Goal: Task Accomplishment & Management: Manage account settings

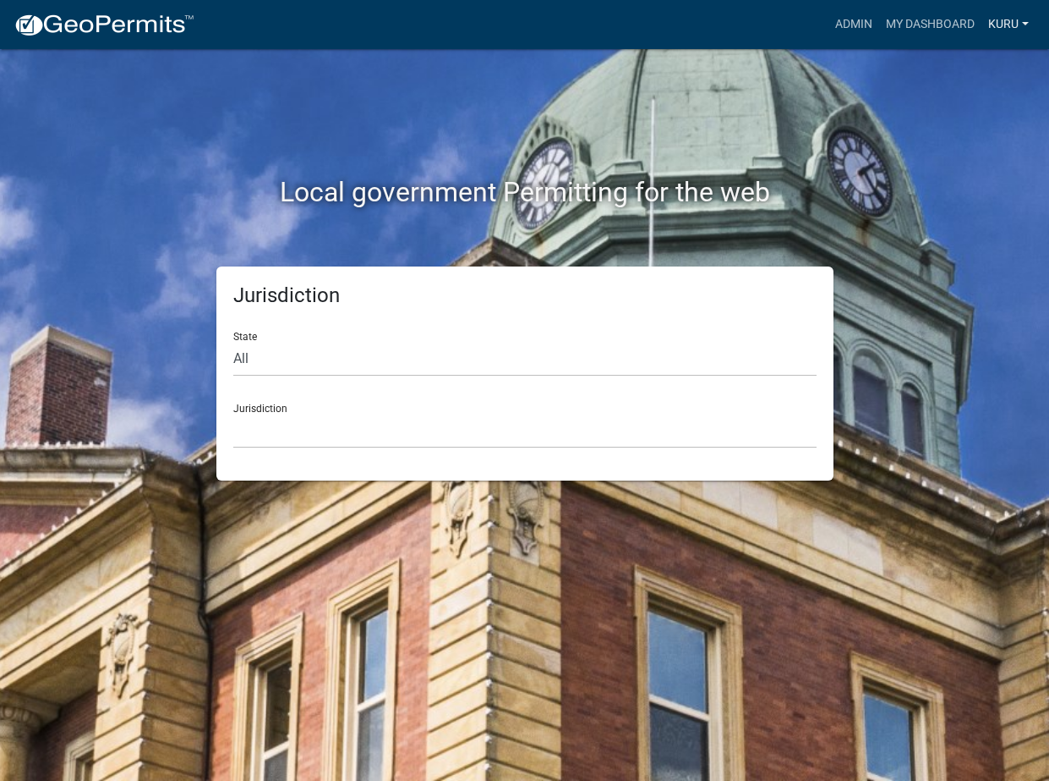
click at [1012, 20] on link "Kuru" at bounding box center [1009, 24] width 54 height 32
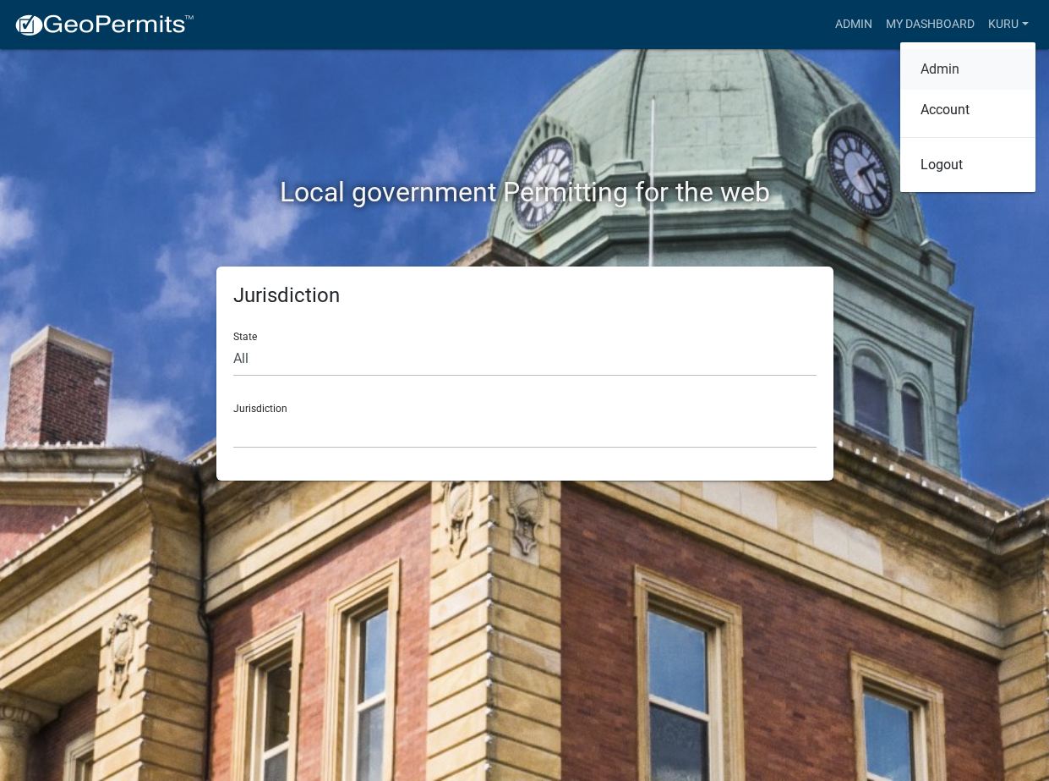
click at [927, 64] on link "Admin" at bounding box center [968, 69] width 135 height 41
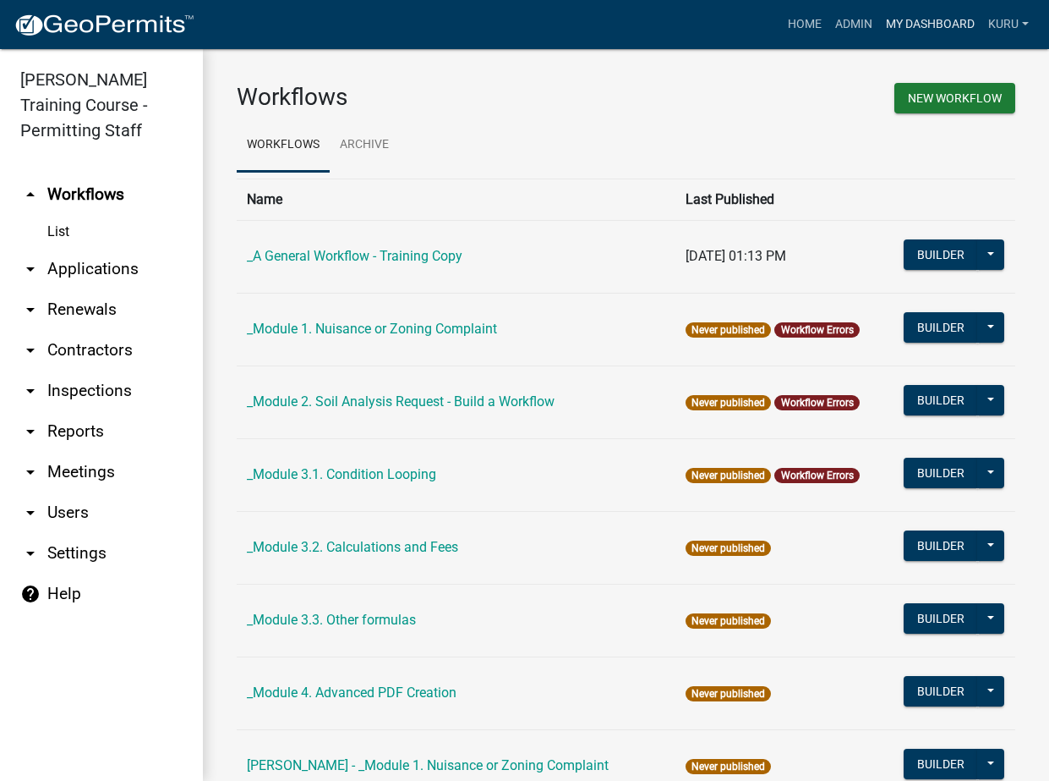
click at [905, 21] on link "My Dashboard" at bounding box center [930, 24] width 102 height 32
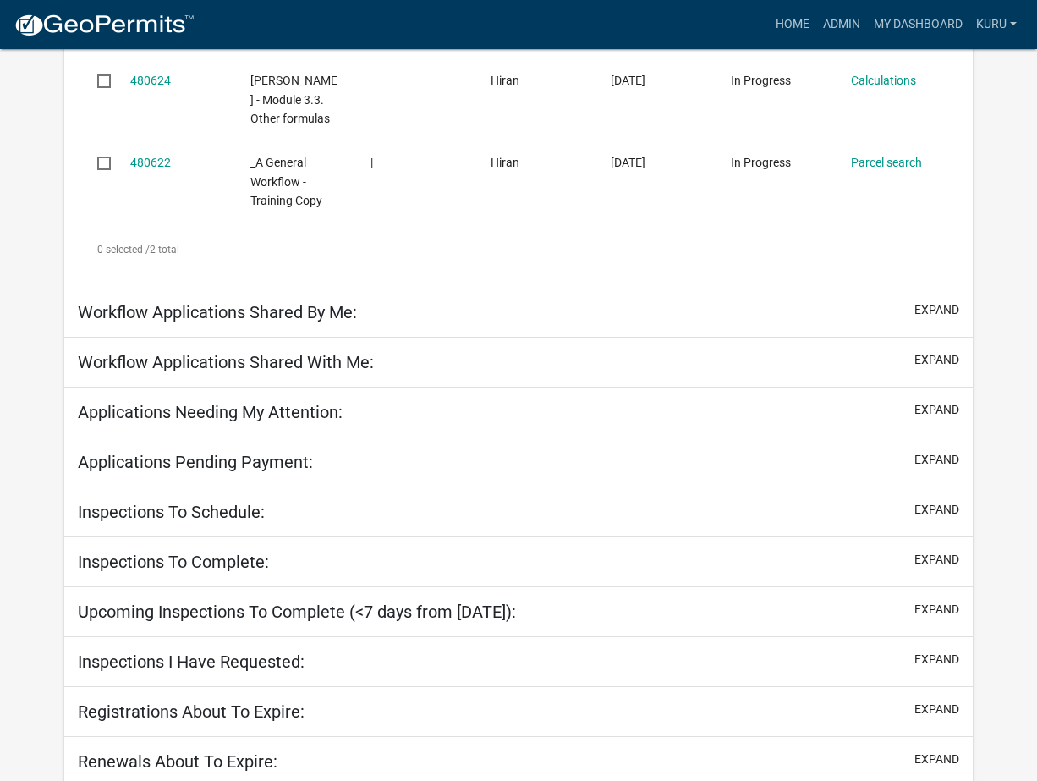
scroll to position [431, 0]
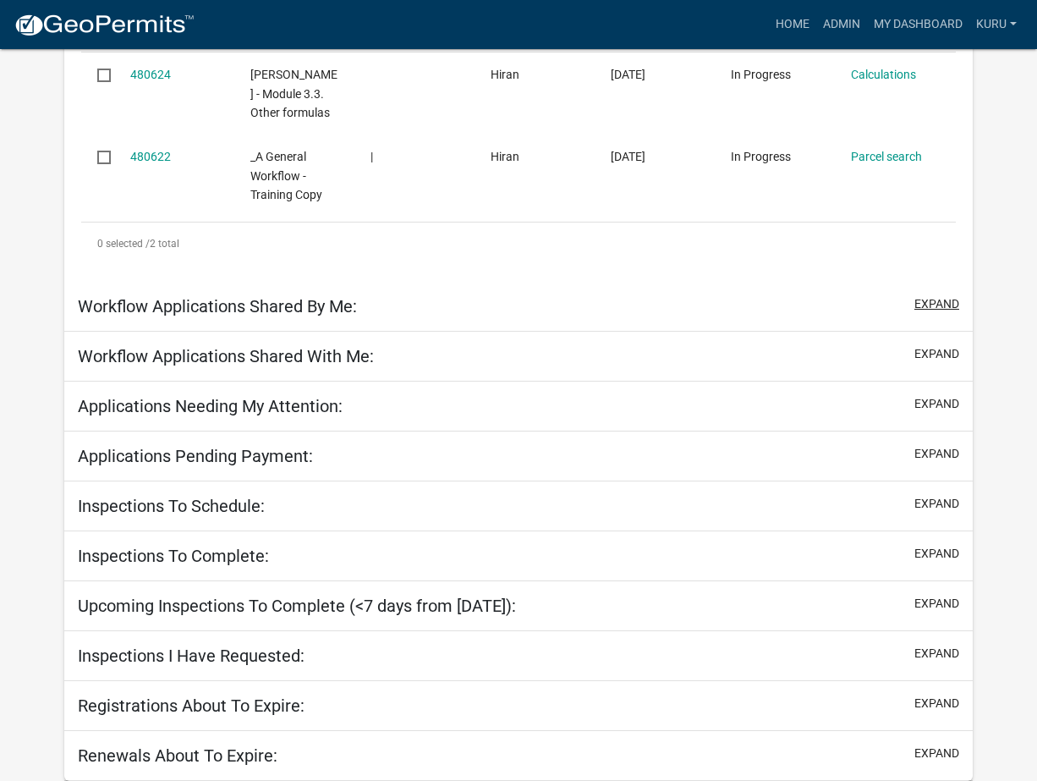
click at [925, 299] on button "expand" at bounding box center [936, 304] width 45 height 18
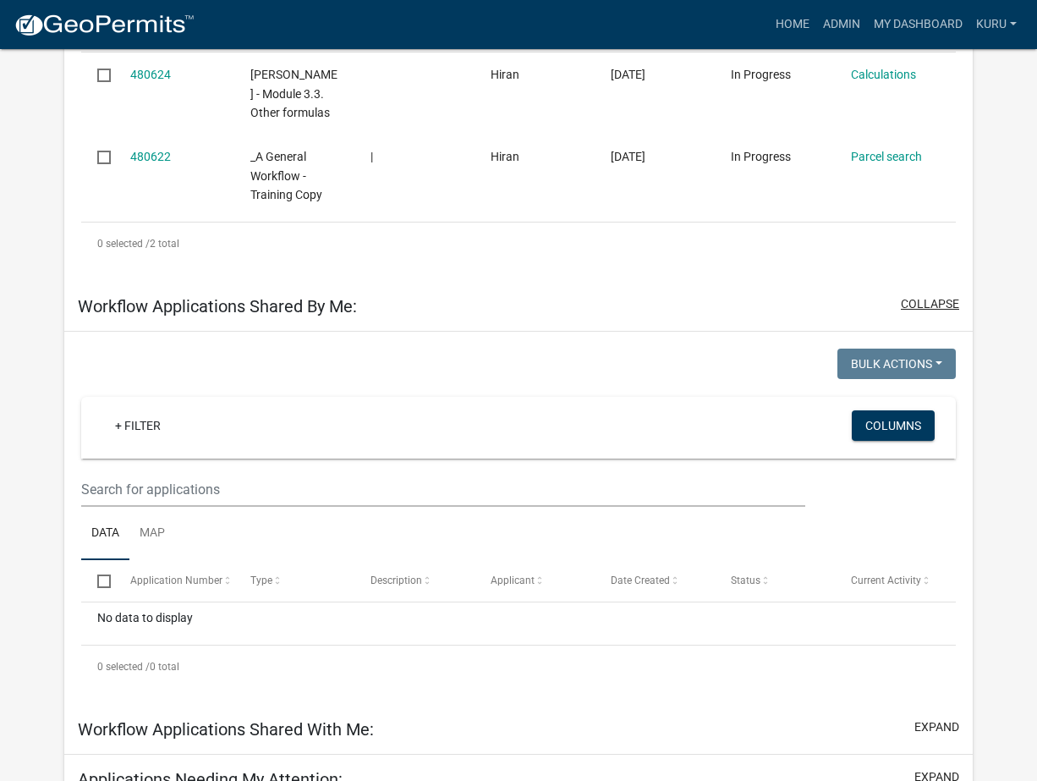
scroll to position [402, 0]
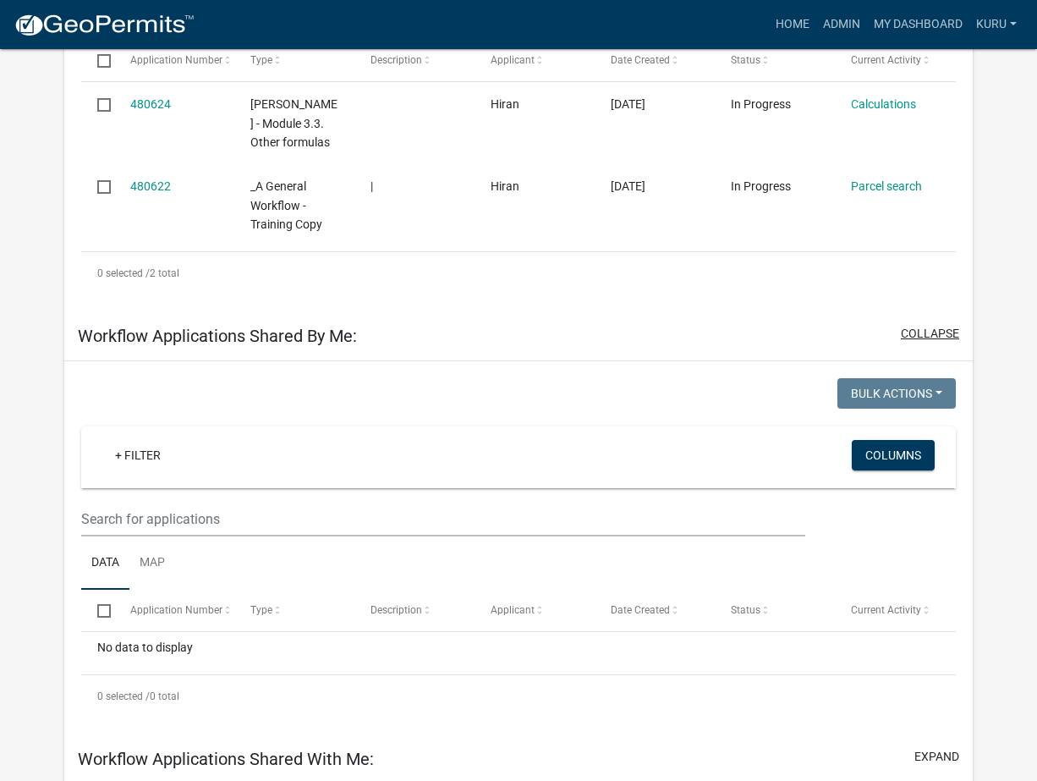
click at [925, 325] on button "collapse" at bounding box center [930, 334] width 58 height 18
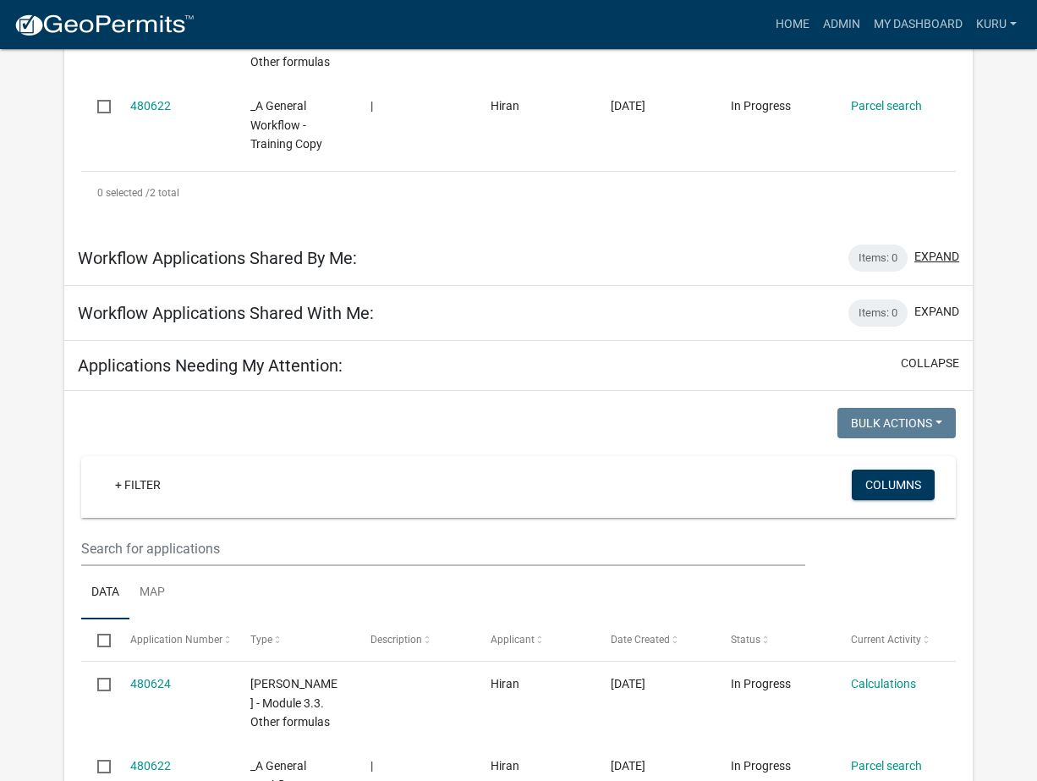
scroll to position [677, 0]
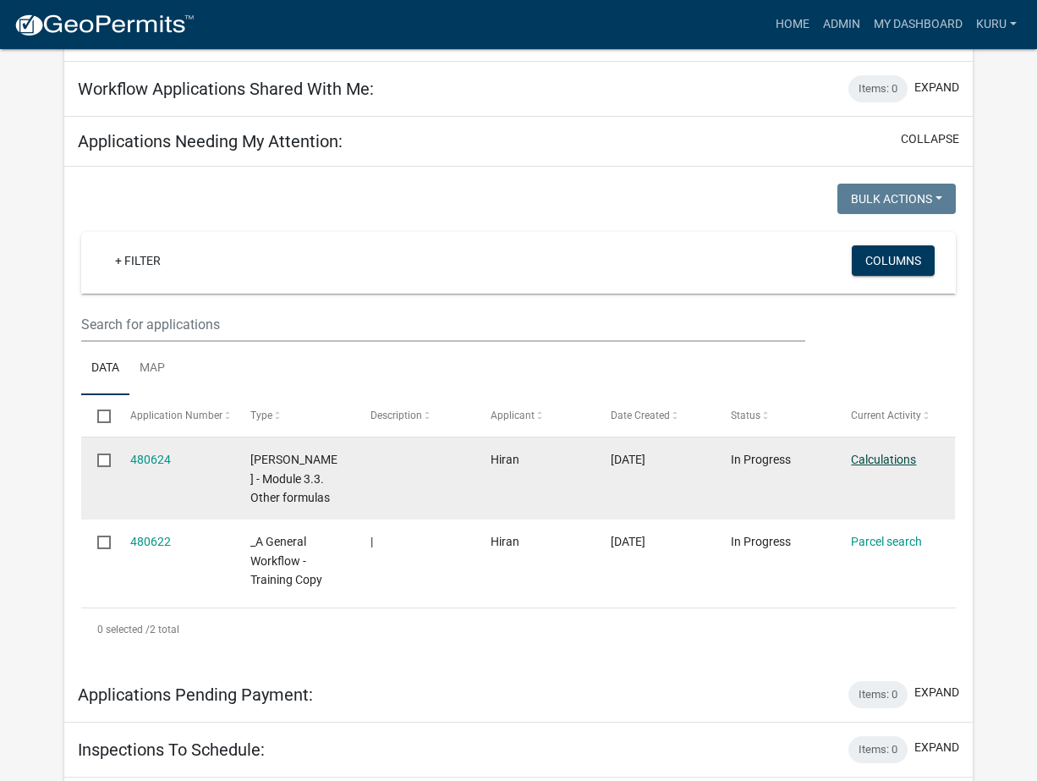
click at [879, 462] on link "Calculations" at bounding box center [883, 459] width 65 height 14
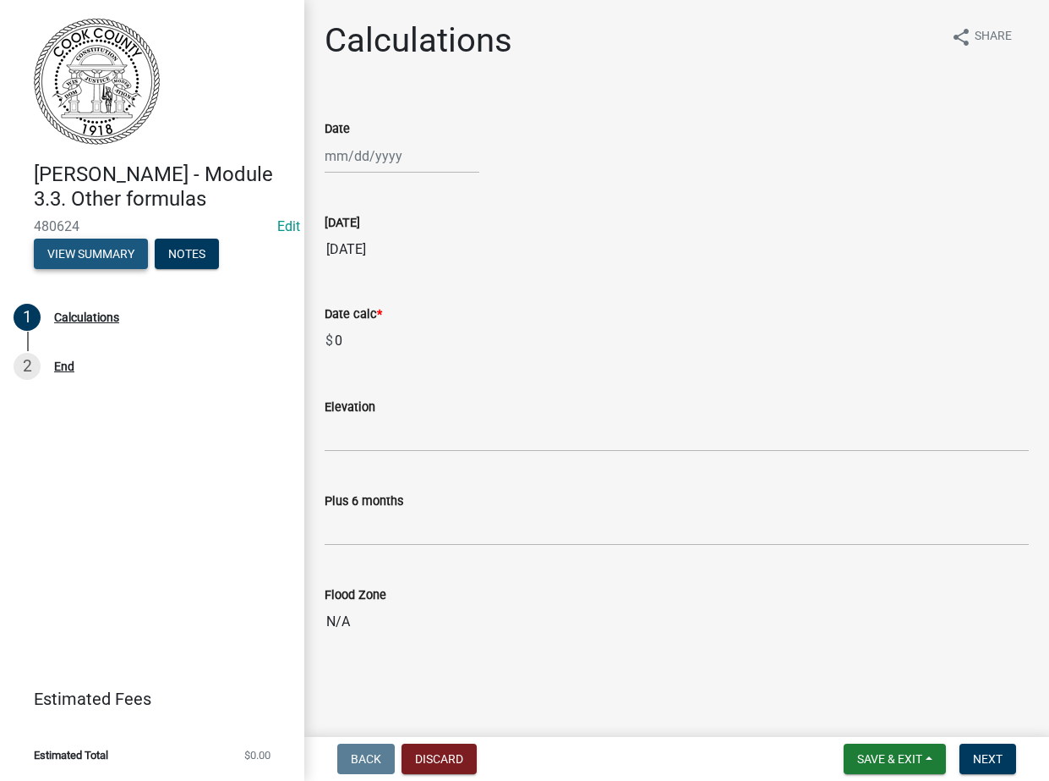
click at [99, 255] on button "View Summary" at bounding box center [91, 253] width 114 height 30
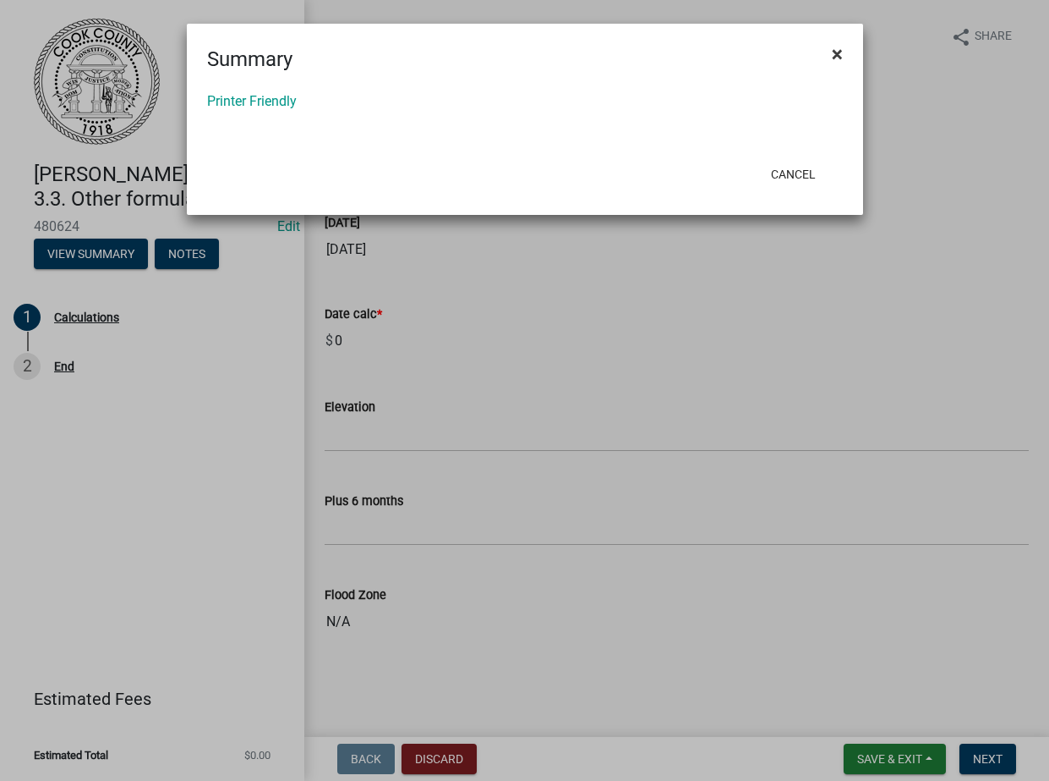
click at [838, 43] on span "×" at bounding box center [837, 54] width 11 height 24
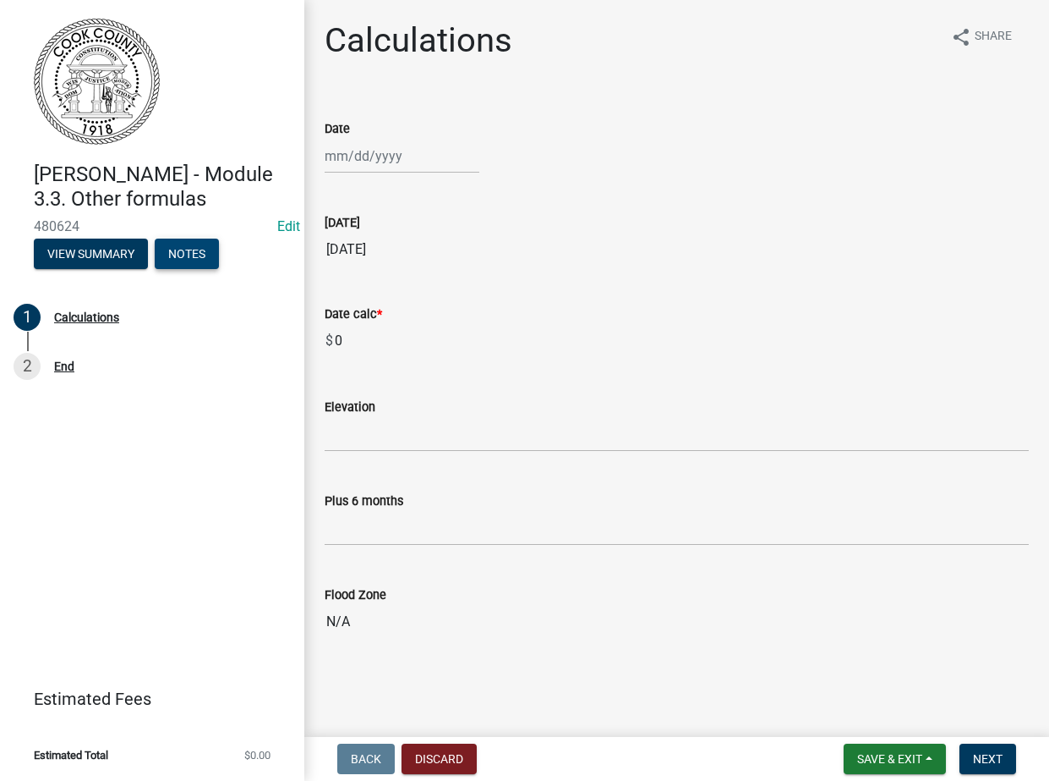
click at [194, 256] on button "Notes" at bounding box center [187, 253] width 64 height 30
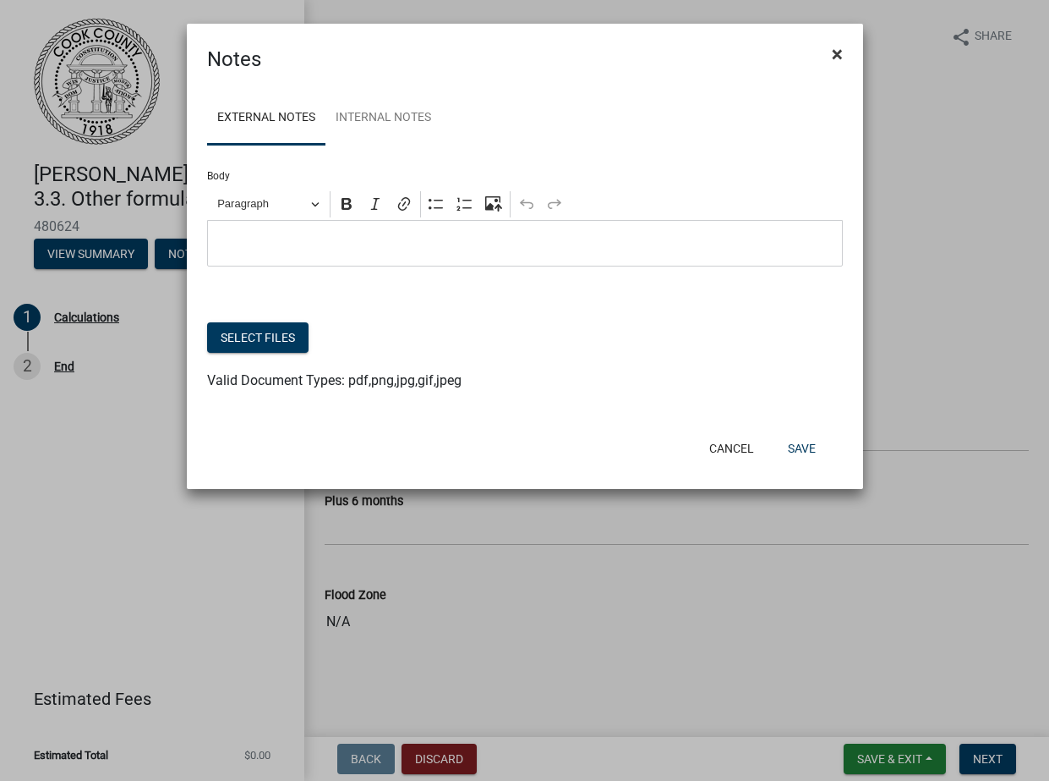
click at [840, 56] on span "×" at bounding box center [837, 54] width 11 height 24
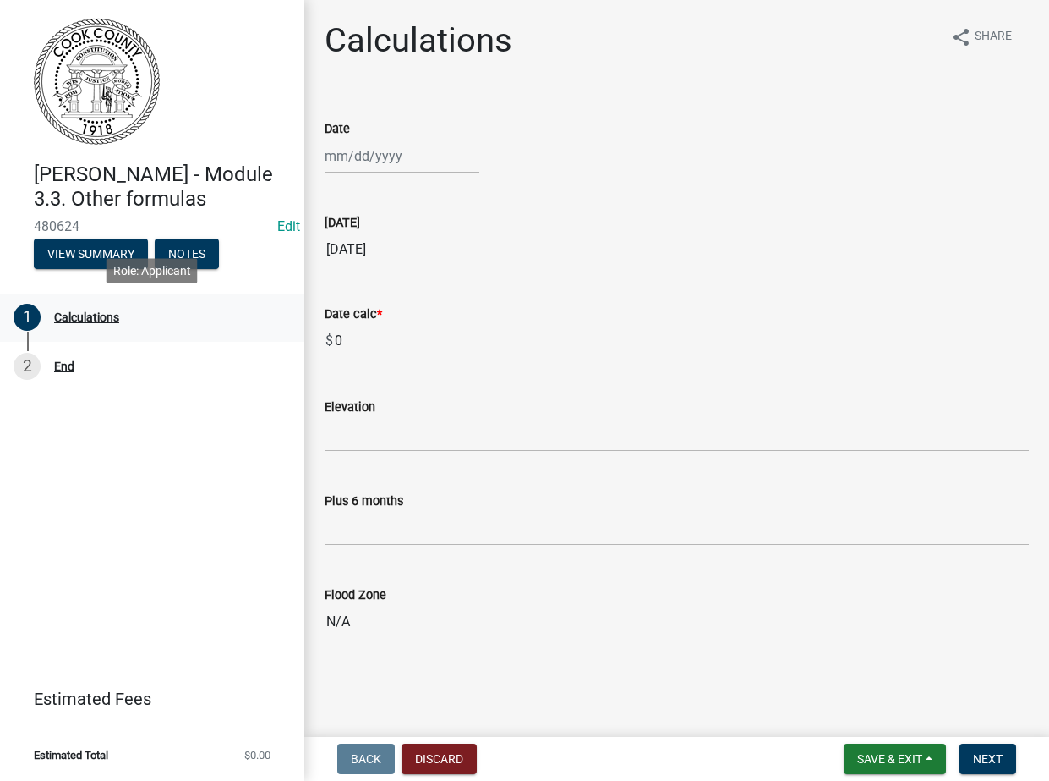
click at [79, 317] on div "Calculations" at bounding box center [86, 317] width 65 height 12
click at [60, 364] on div "End" at bounding box center [64, 366] width 20 height 12
click at [420, 757] on button "Discard" at bounding box center [439, 758] width 75 height 30
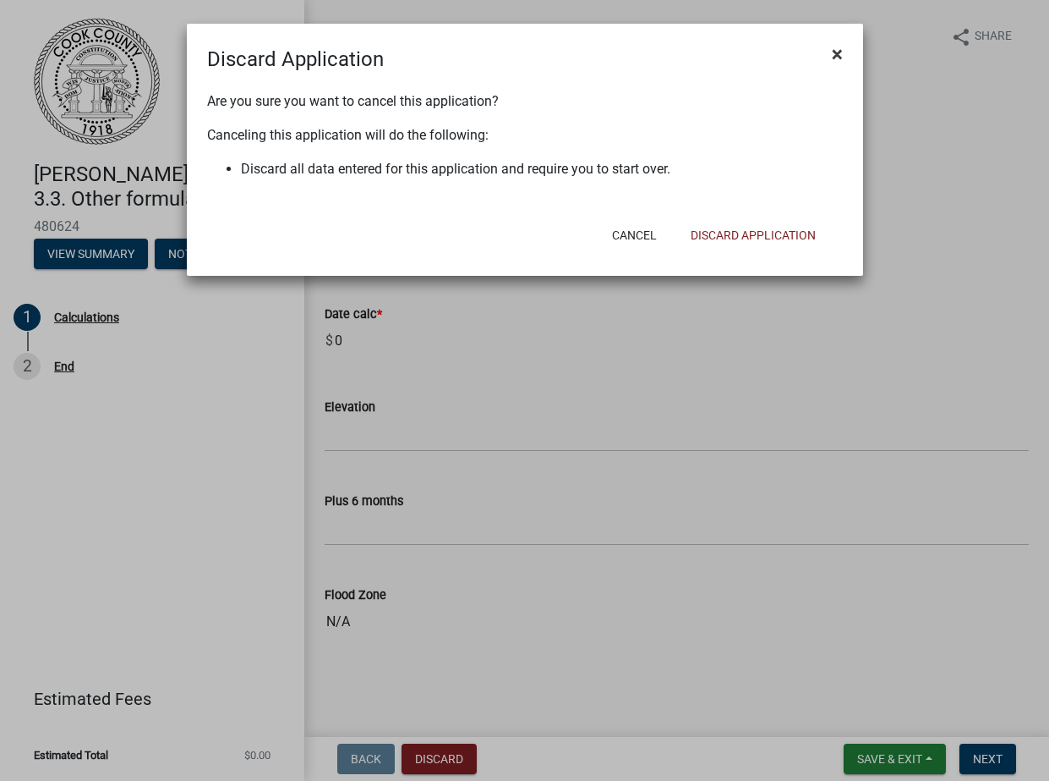
click at [835, 50] on span "×" at bounding box center [837, 54] width 11 height 24
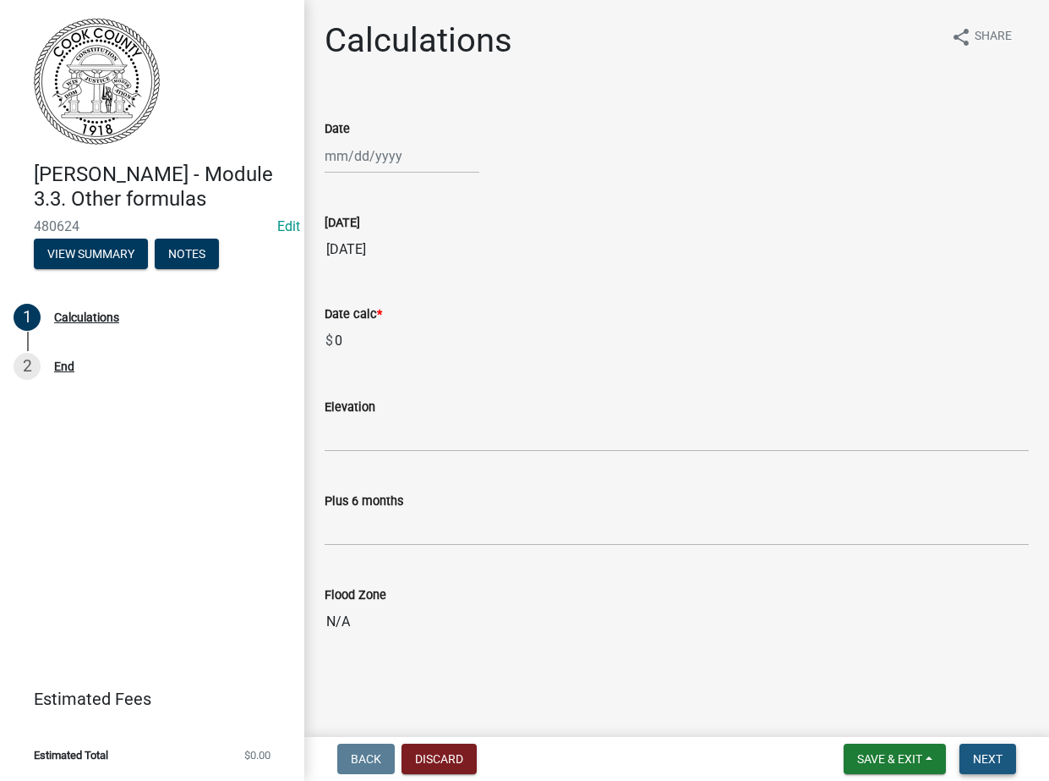
click at [992, 760] on span "Next" at bounding box center [988, 759] width 30 height 14
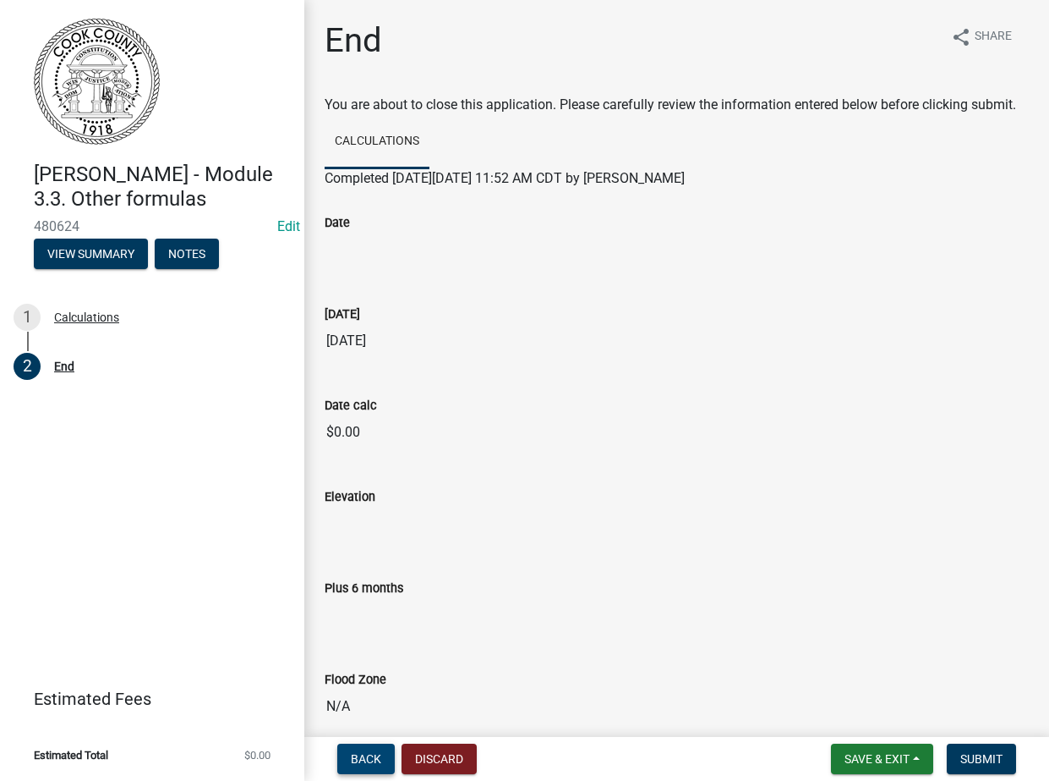
click at [353, 756] on span "Back" at bounding box center [366, 759] width 30 height 14
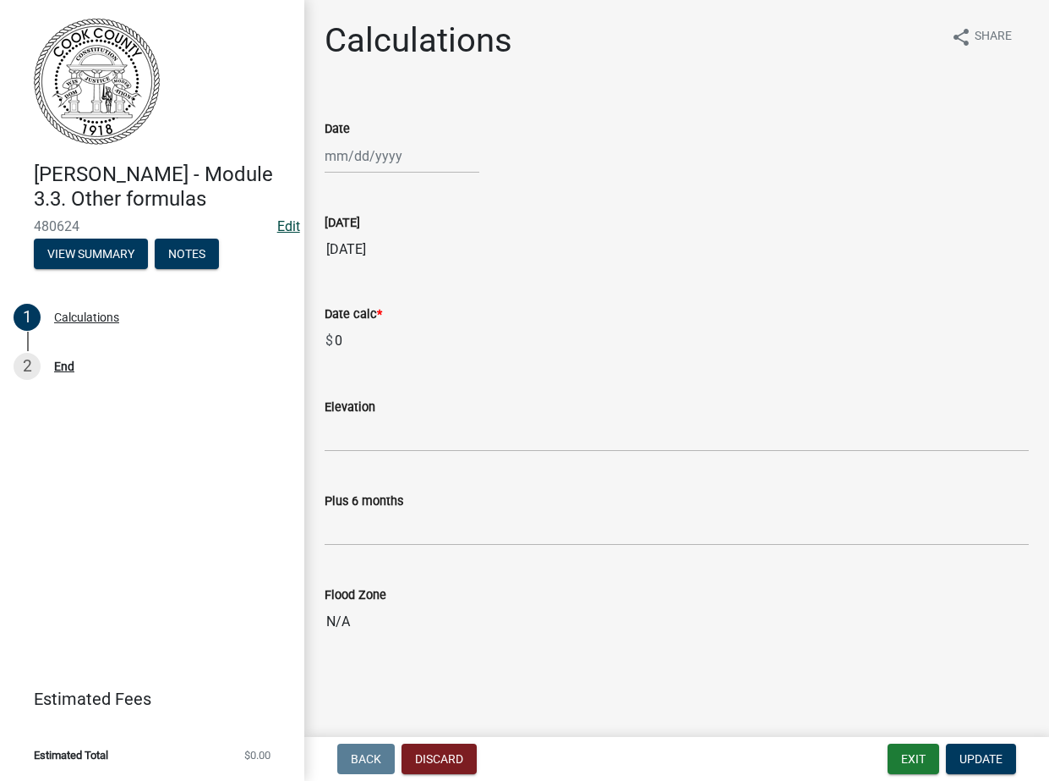
click at [292, 227] on link "Edit" at bounding box center [288, 226] width 23 height 16
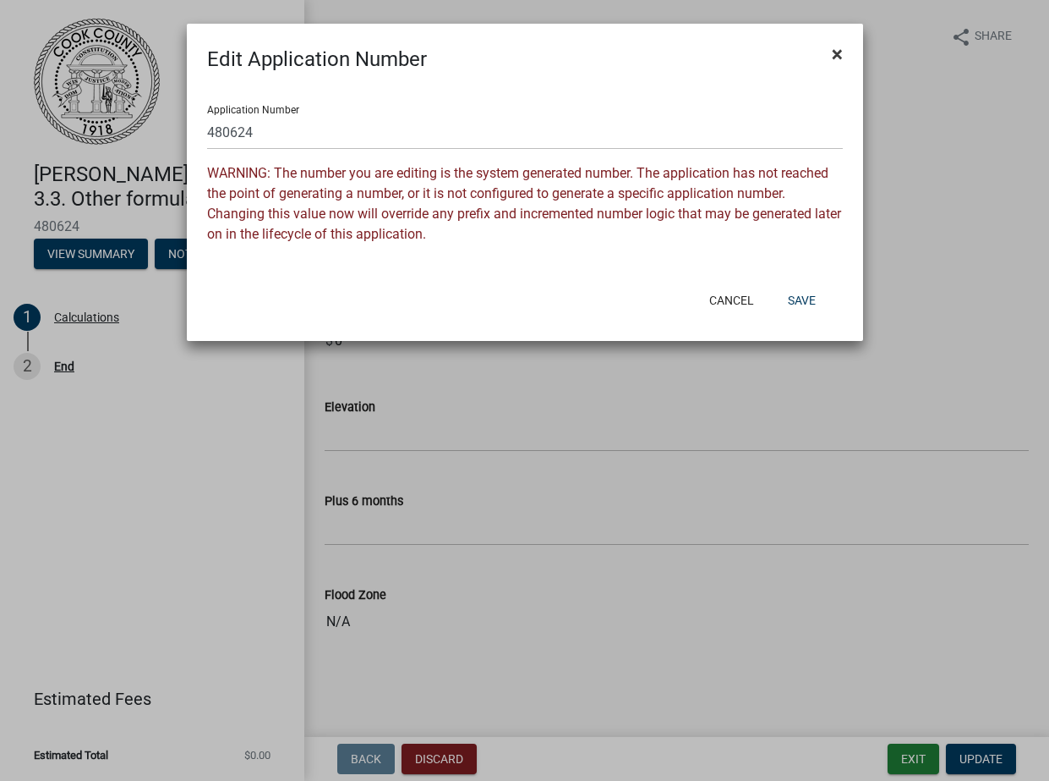
click at [839, 53] on span "×" at bounding box center [837, 54] width 11 height 24
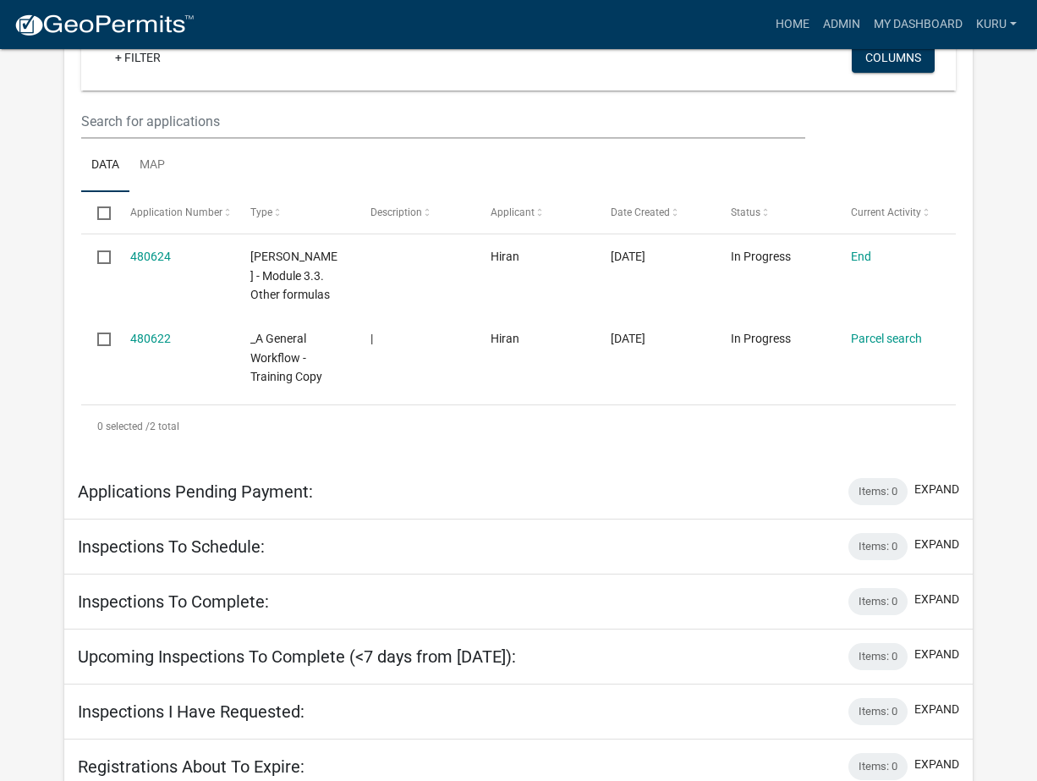
scroll to position [879, 0]
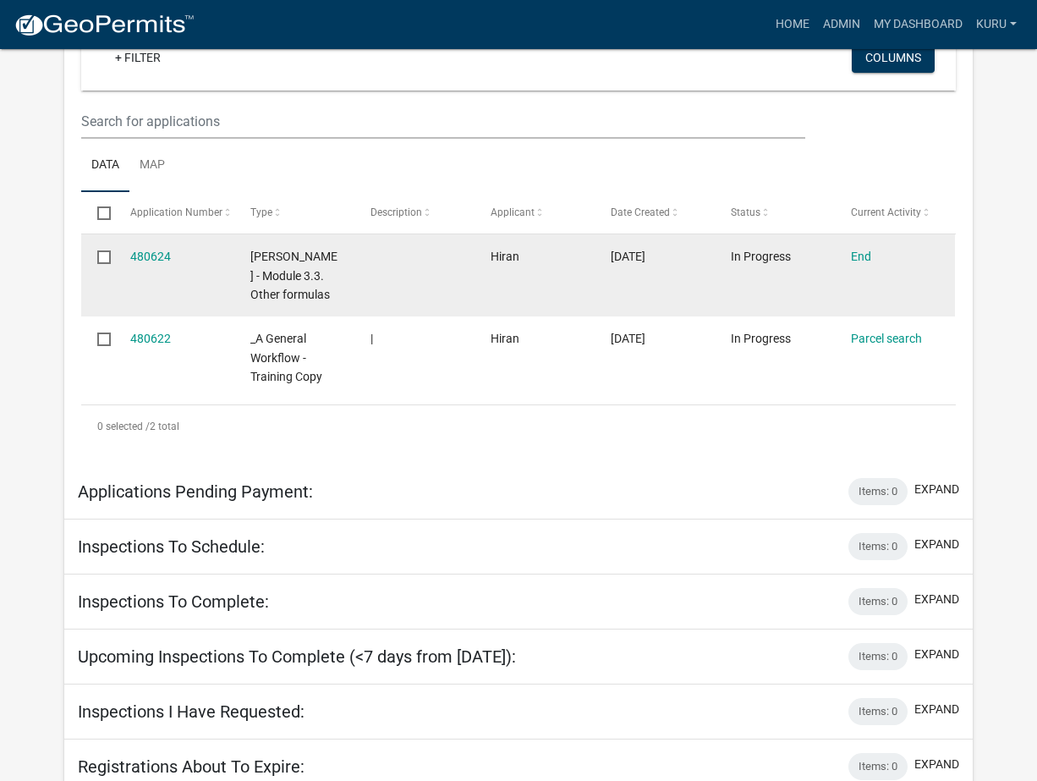
click at [107, 255] on input "checkbox" at bounding box center [102, 255] width 11 height 11
click at [95, 259] on datatable-body-cell at bounding box center [97, 275] width 32 height 82
click at [102, 260] on input "checkbox" at bounding box center [102, 255] width 11 height 11
checkbox input "false"
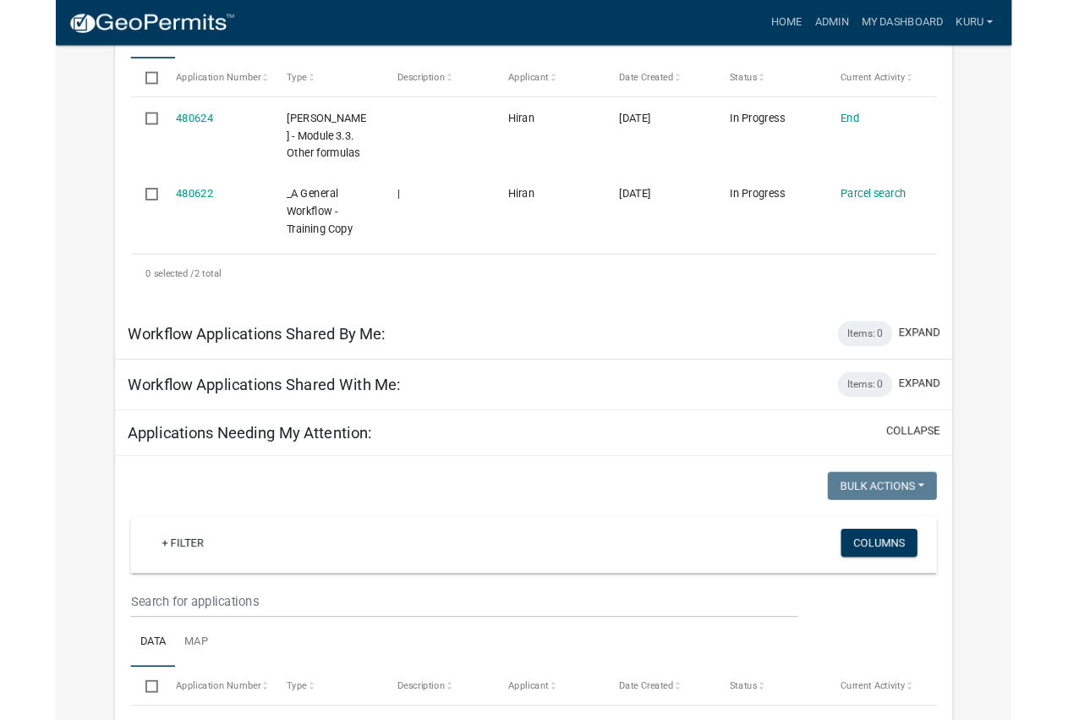
scroll to position [0, 0]
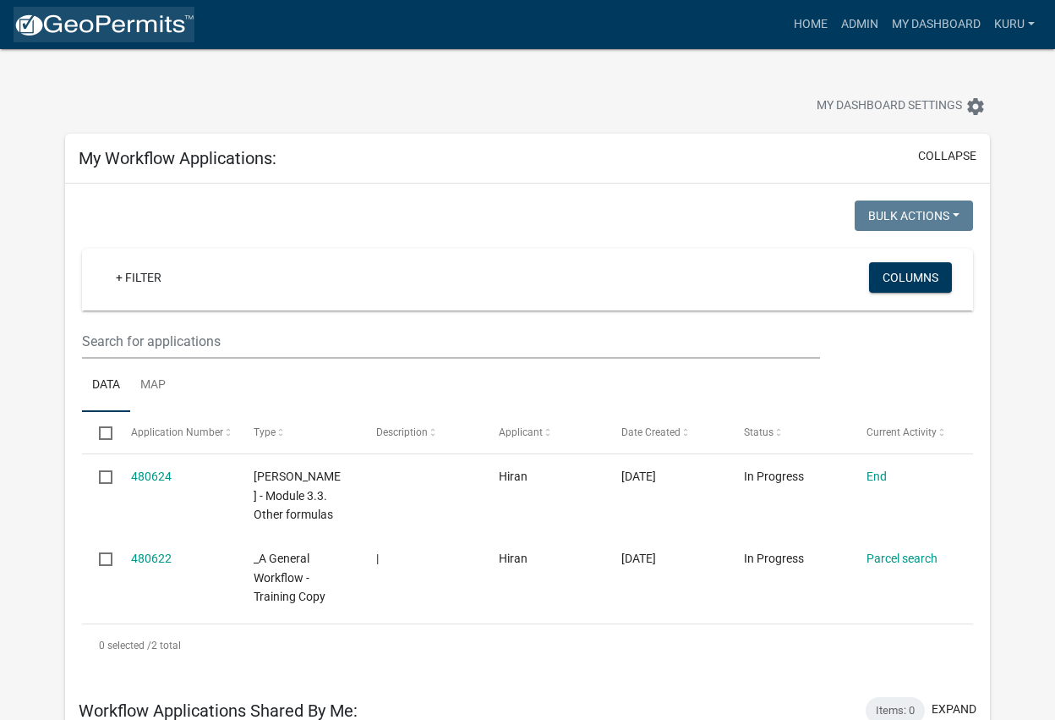
click at [59, 23] on img at bounding box center [104, 25] width 181 height 25
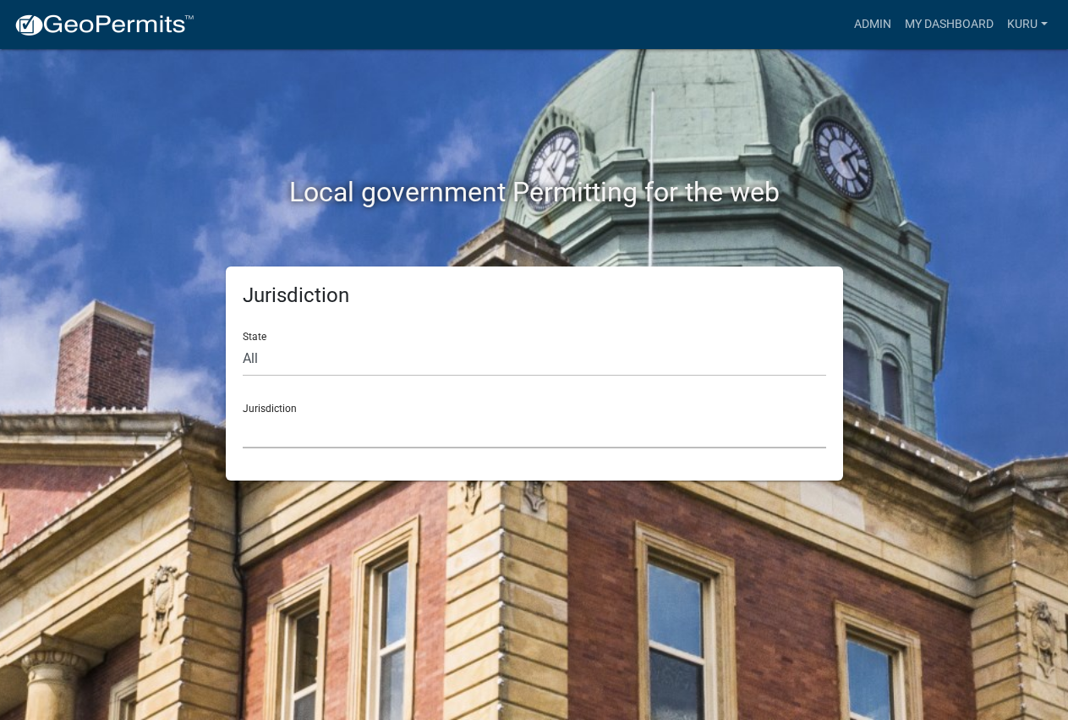
click at [275, 417] on select "[GEOGRAPHIC_DATA], [US_STATE] [GEOGRAPHIC_DATA], [US_STATE][PERSON_NAME][GEOGRA…" at bounding box center [534, 431] width 583 height 35
click at [293, 430] on select "[GEOGRAPHIC_DATA], [US_STATE] [GEOGRAPHIC_DATA], [US_STATE][PERSON_NAME][GEOGRA…" at bounding box center [534, 431] width 583 height 35
click at [286, 419] on select "[GEOGRAPHIC_DATA], [US_STATE] [GEOGRAPHIC_DATA], [US_STATE][PERSON_NAME][GEOGRA…" at bounding box center [534, 431] width 583 height 35
